Goal: Task Accomplishment & Management: Manage account settings

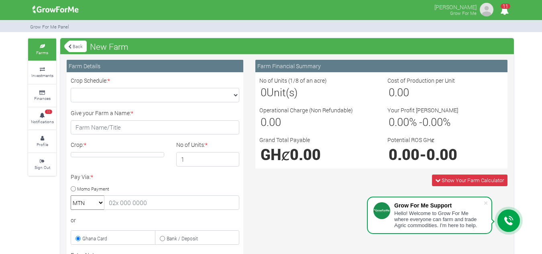
click at [28, 75] on div "Farms Investments Finances 11 Notifications Profile Sign Out Back New Farm" at bounding box center [271, 230] width 498 height 385
click at [31, 74] on small "Investments" at bounding box center [42, 76] width 22 height 6
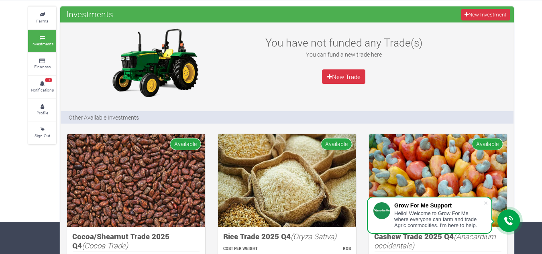
scroll to position [27, 0]
